Goal: Information Seeking & Learning: Learn about a topic

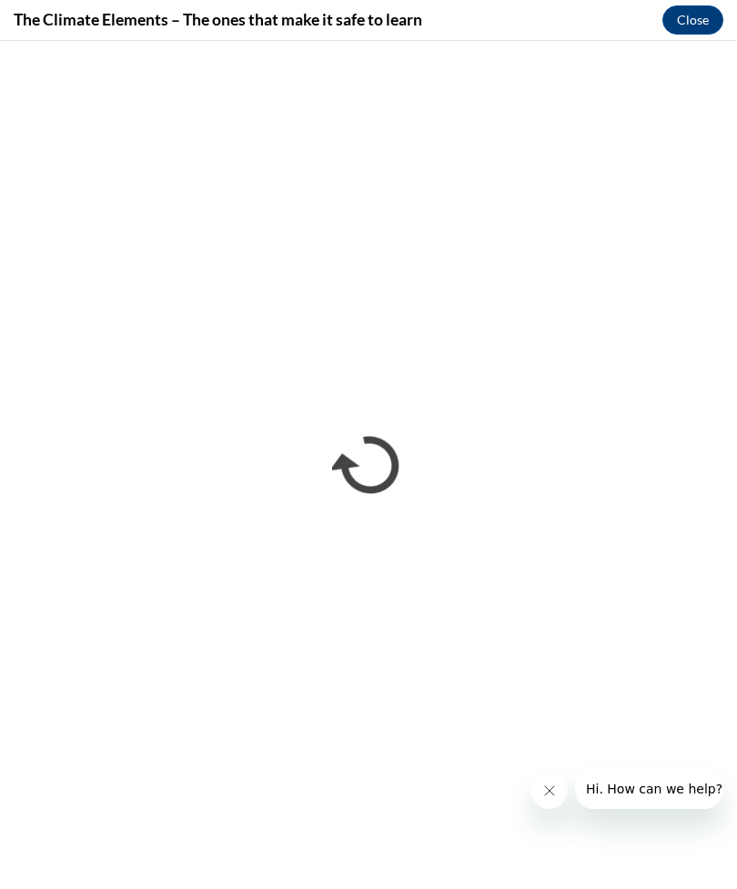
scroll to position [4477, 0]
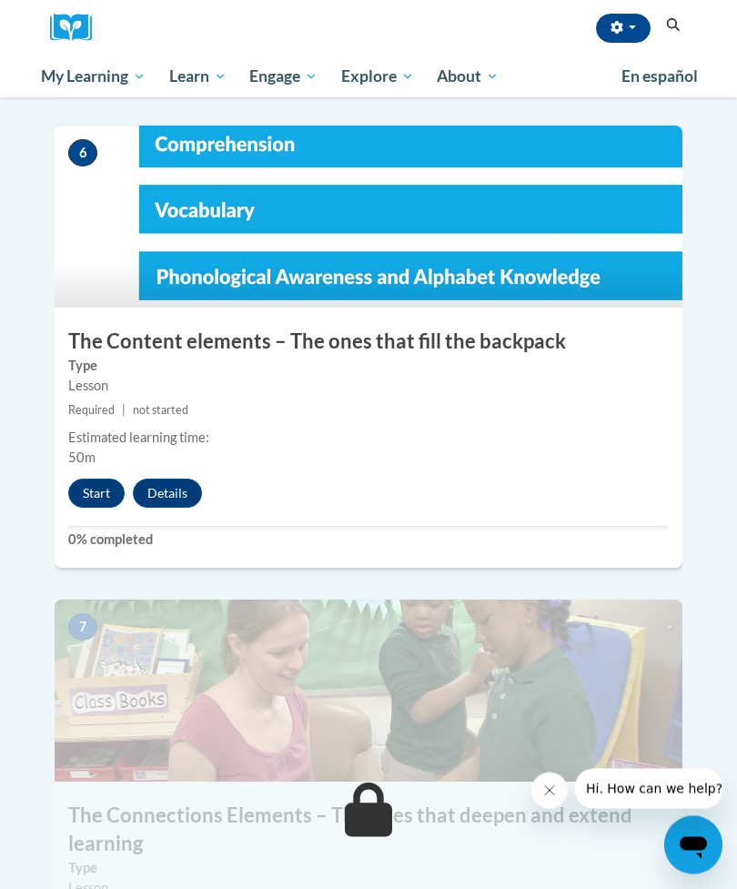
scroll to position [2865, 0]
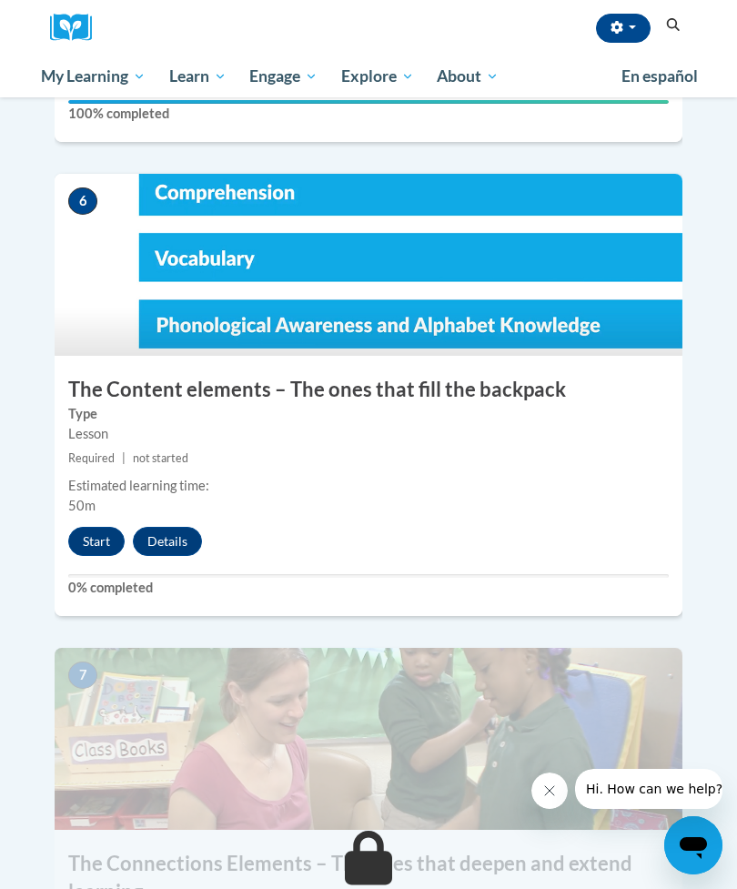
click at [100, 527] on button "Start" at bounding box center [96, 541] width 56 height 29
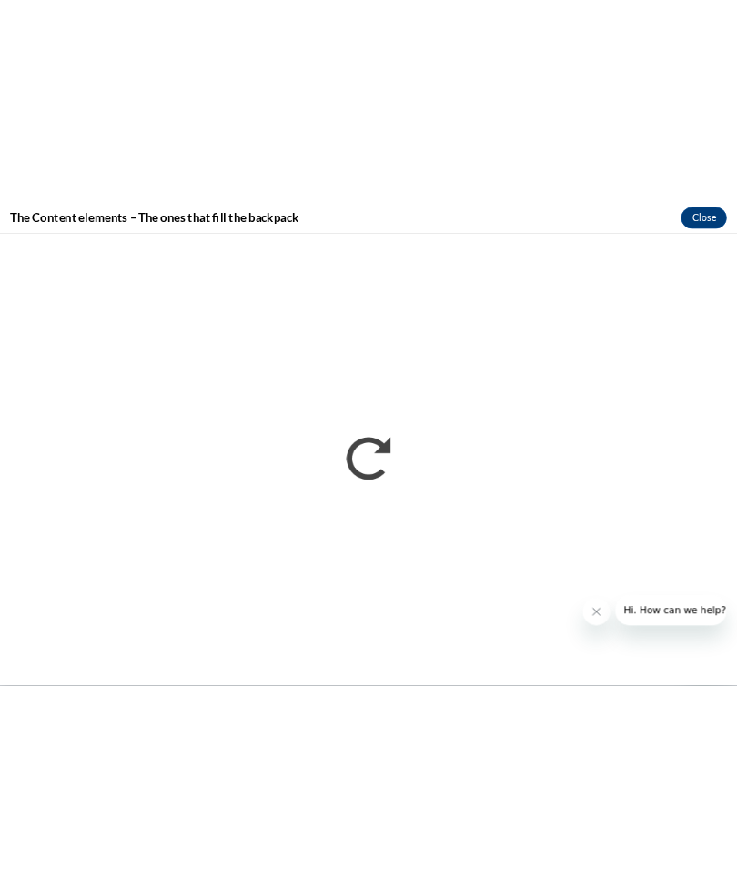
scroll to position [4559, 0]
